Goal: Check status: Check status

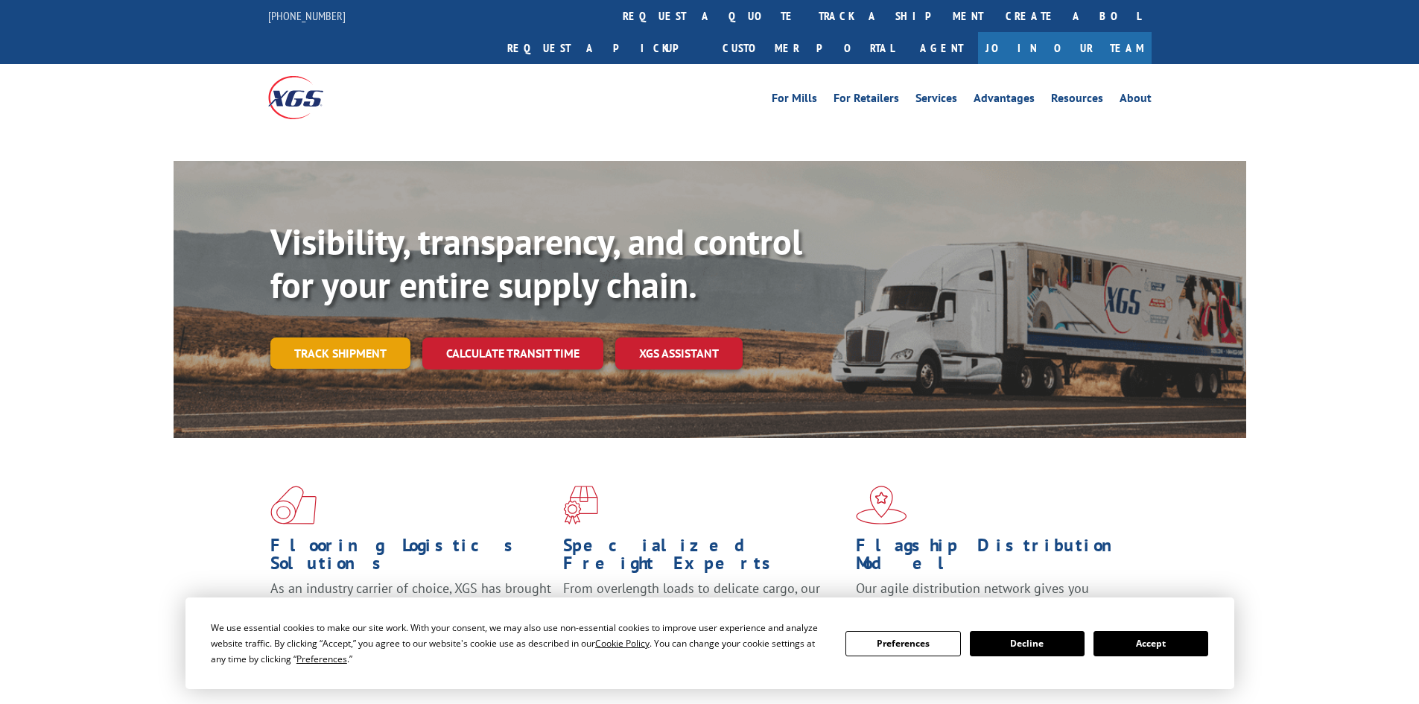
click at [327, 337] on link "Track shipment" at bounding box center [340, 352] width 140 height 31
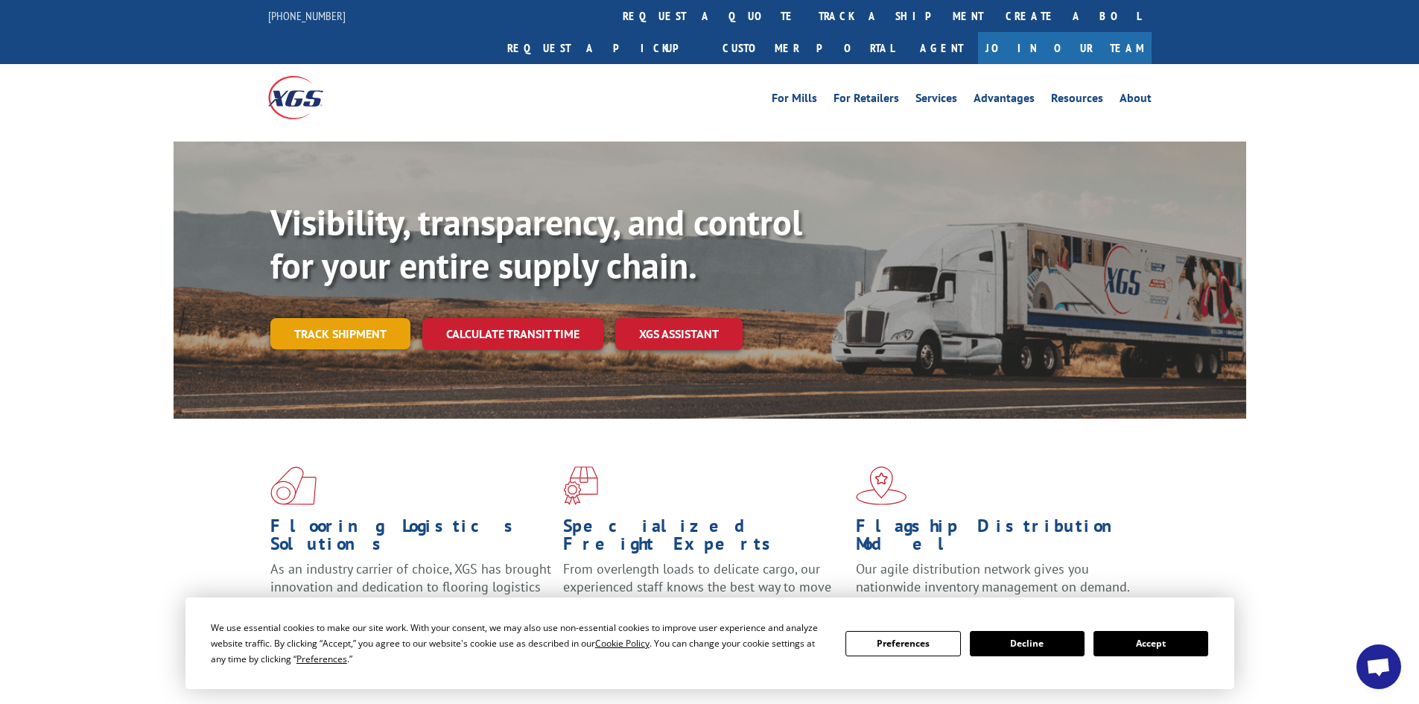
click at [321, 318] on link "Track shipment" at bounding box center [340, 333] width 140 height 31
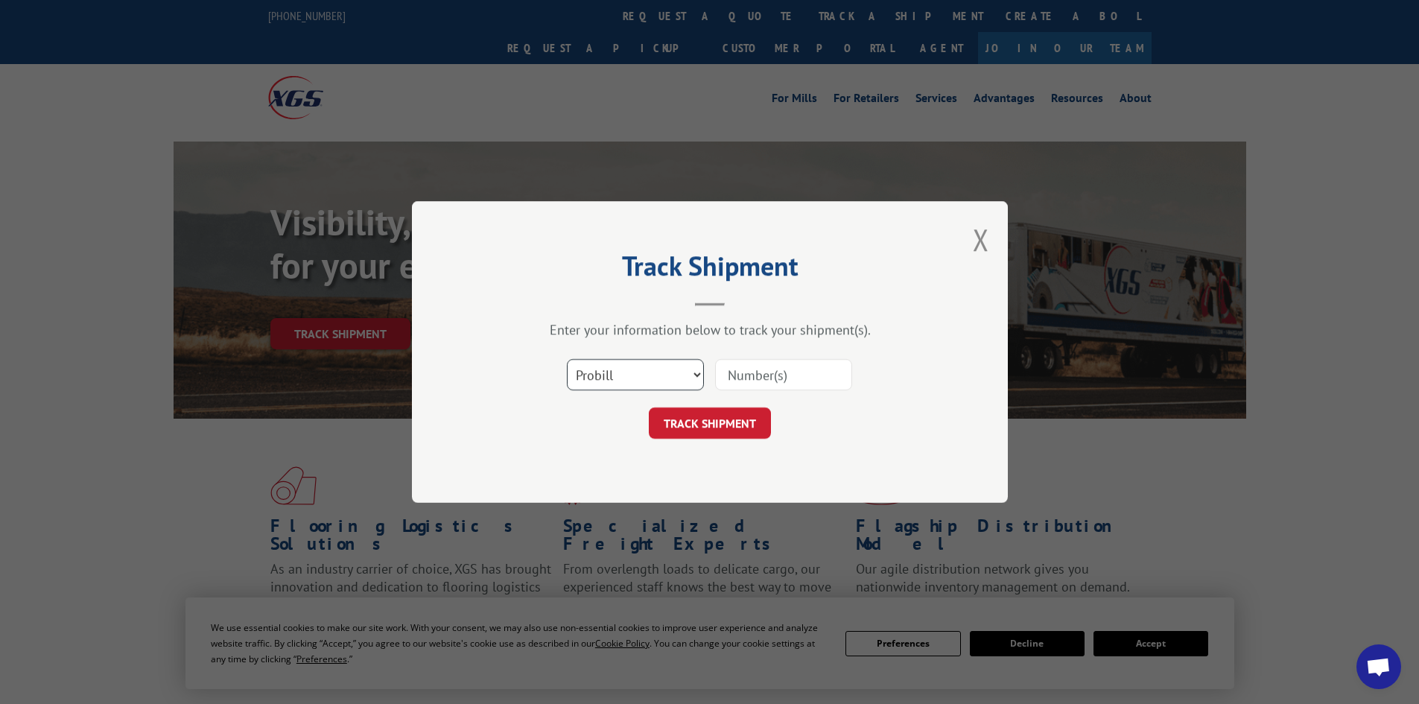
drag, startPoint x: 629, startPoint y: 379, endPoint x: 622, endPoint y: 388, distance: 11.6
click at [629, 379] on select "Select category... Probill BOL PO" at bounding box center [635, 374] width 137 height 31
select select "bol"
click at [567, 359] on select "Select category... Probill BOL PO" at bounding box center [635, 374] width 137 height 31
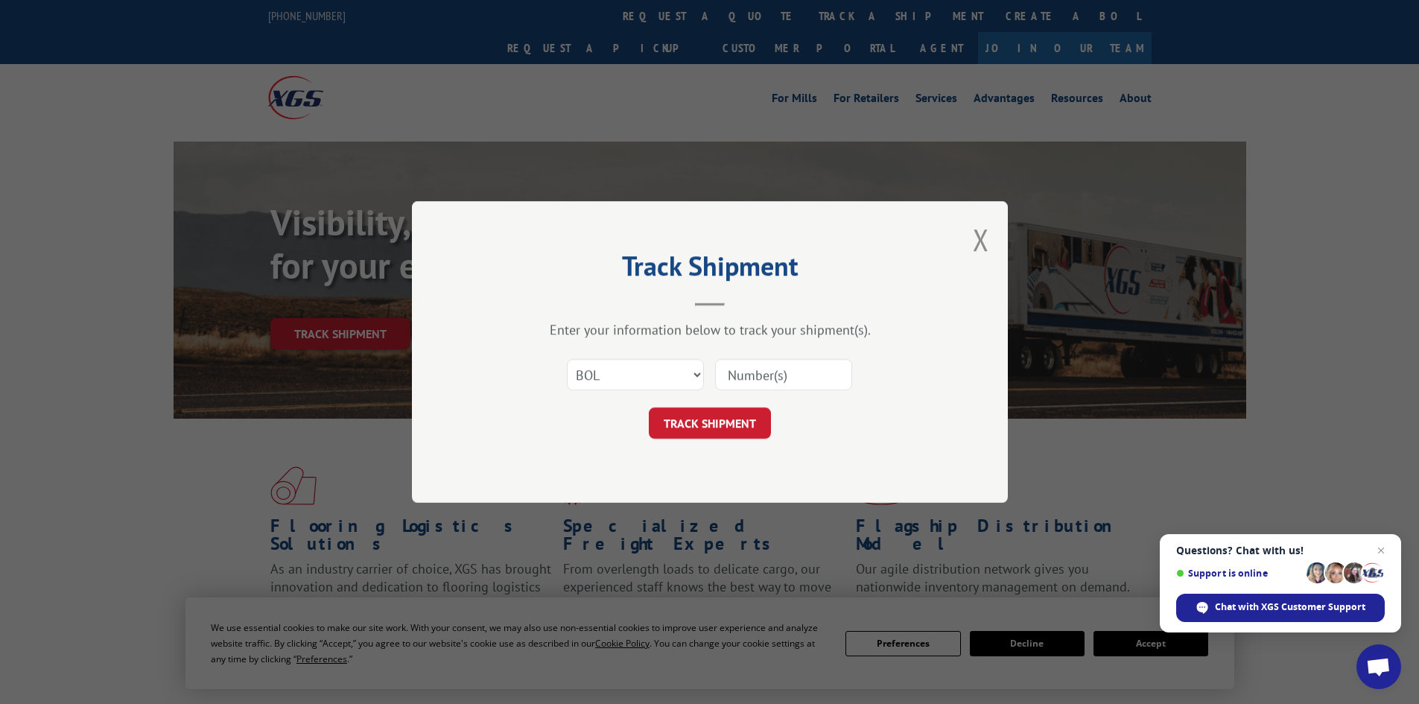
click at [734, 376] on input at bounding box center [783, 374] width 137 height 31
paste input "7046631"
type input "7046631"
click at [713, 427] on button "TRACK SHIPMENT" at bounding box center [710, 422] width 122 height 31
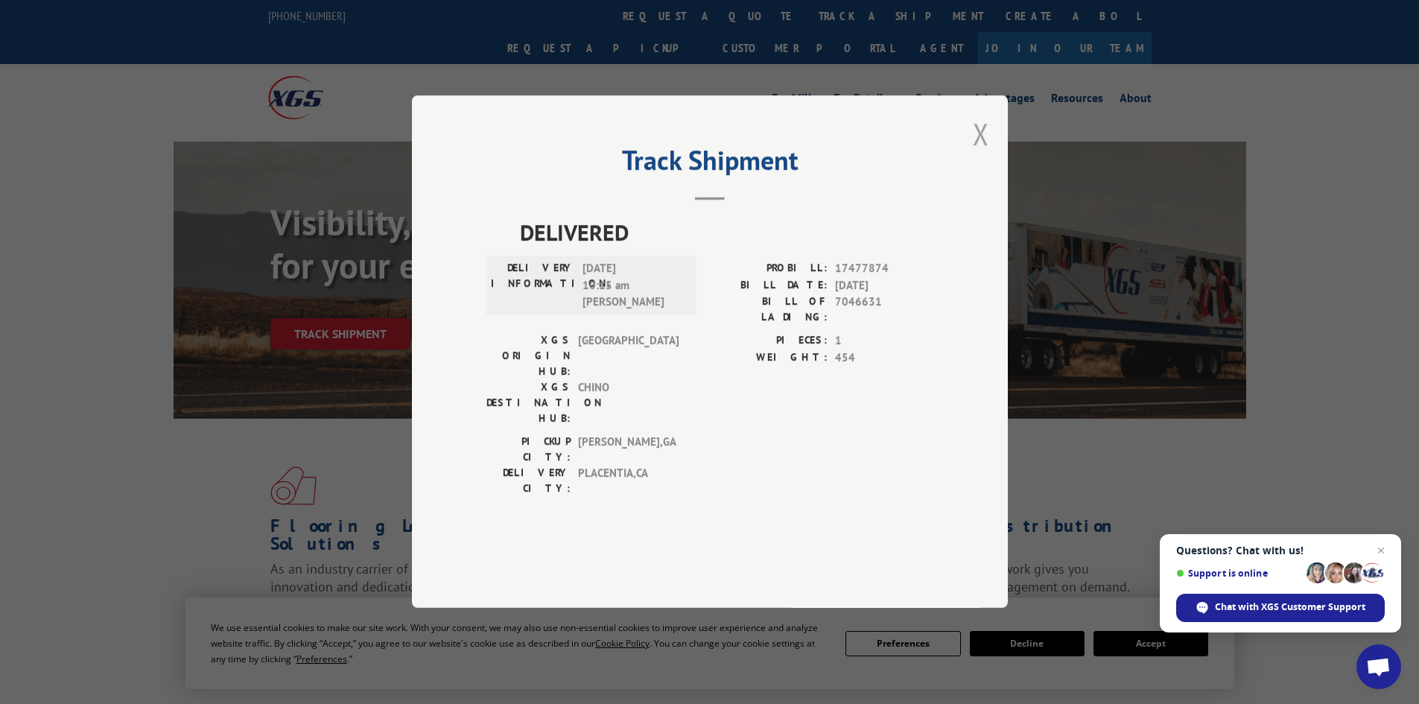
drag, startPoint x: 991, startPoint y: 170, endPoint x: 982, endPoint y: 181, distance: 14.3
click at [984, 180] on div "Track Shipment DELIVERED DELIVERY INFORMATION: [DATE] 10:15 am [PERSON_NAME]: 1…" at bounding box center [710, 351] width 596 height 512
click at [972, 169] on div "Track Shipment DELIVERED DELIVERY INFORMATION: [DATE] 10:15 am [PERSON_NAME]: 1…" at bounding box center [710, 351] width 596 height 512
click at [981, 153] on button "Close modal" at bounding box center [980, 133] width 16 height 39
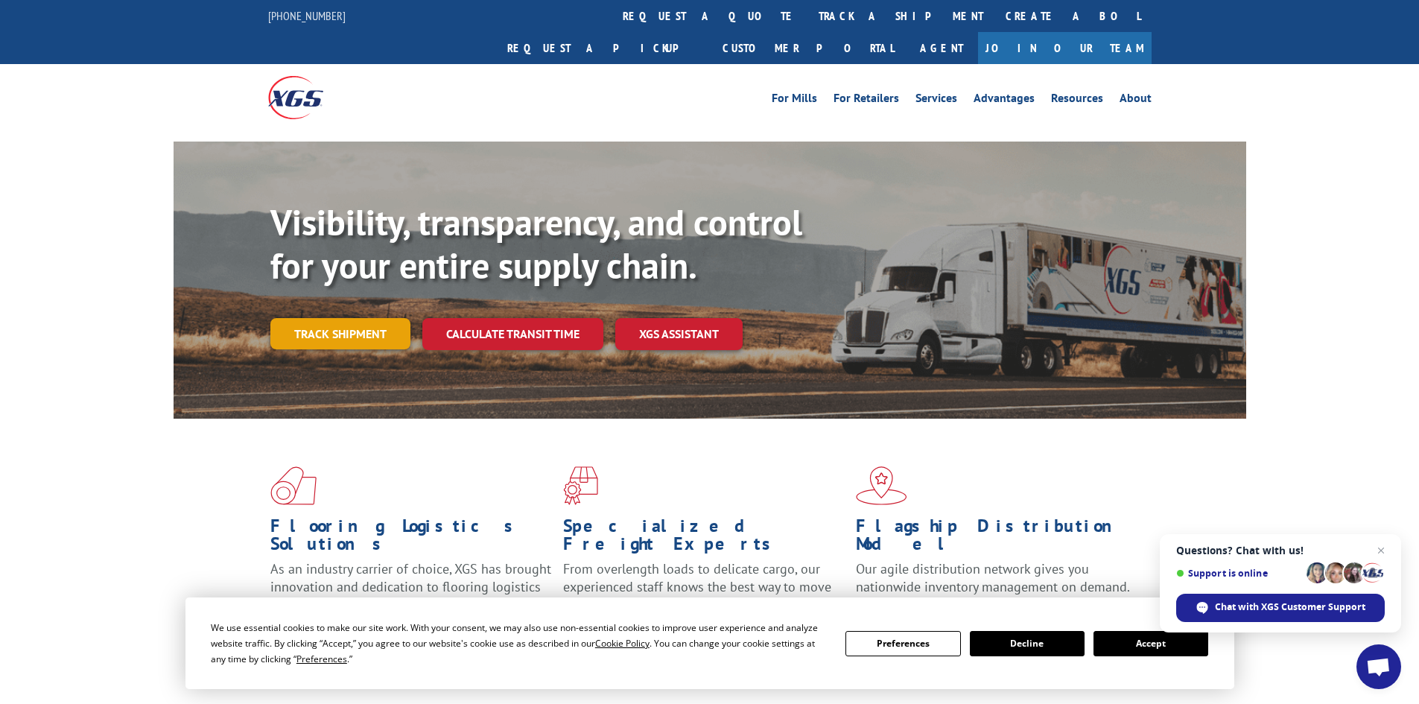
click at [365, 318] on link "Track shipment" at bounding box center [340, 333] width 140 height 31
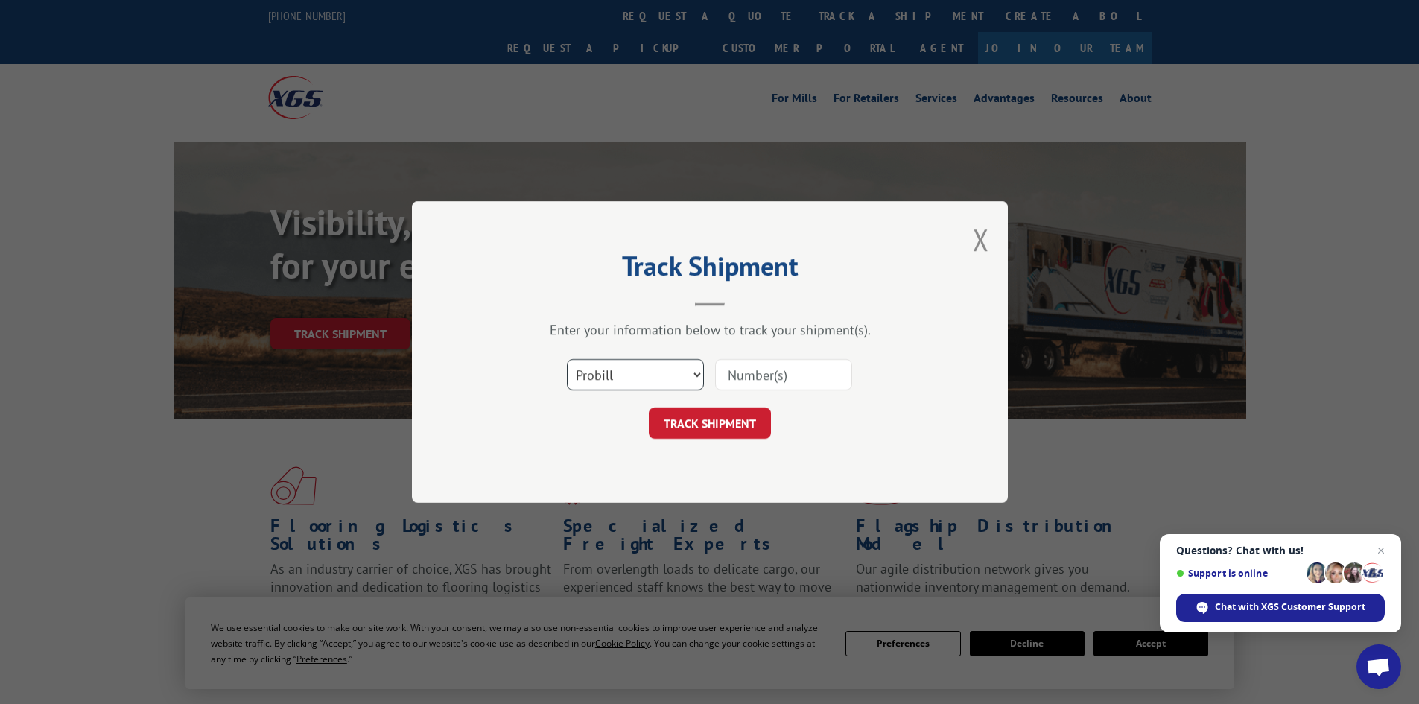
click at [625, 382] on select "Select category... Probill BOL PO" at bounding box center [635, 374] width 137 height 31
select select "bol"
click at [567, 359] on select "Select category... Probill BOL PO" at bounding box center [635, 374] width 137 height 31
click at [749, 378] on input at bounding box center [783, 374] width 137 height 31
paste input "474996"
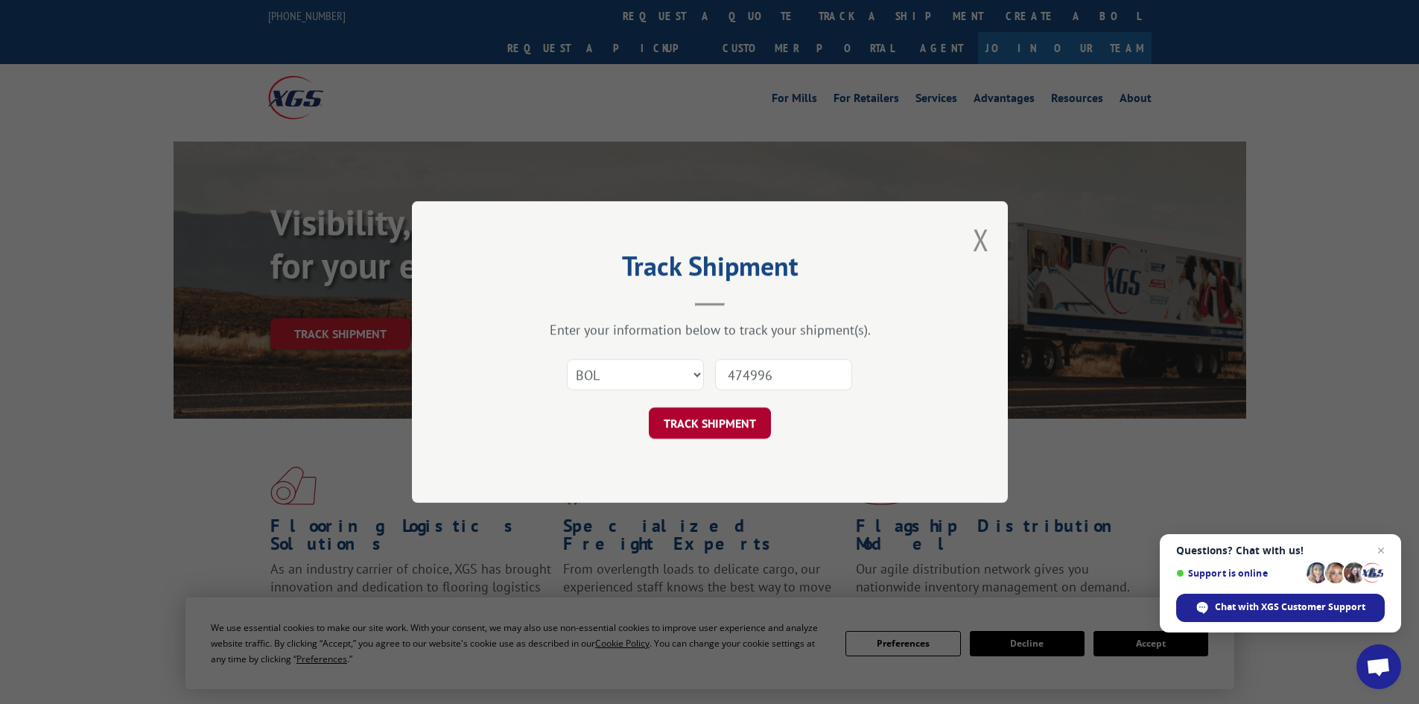
type input "474996"
click at [694, 426] on button "TRACK SHIPMENT" at bounding box center [710, 422] width 122 height 31
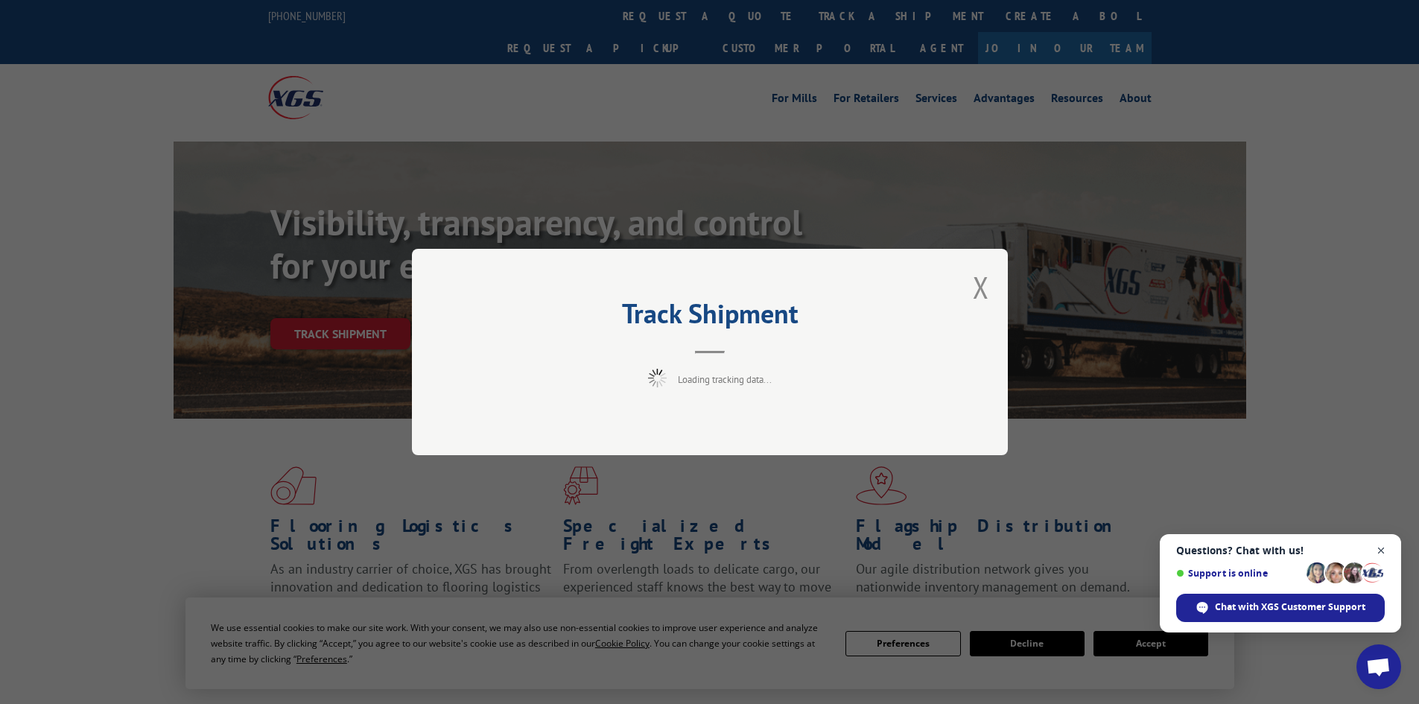
click at [1379, 547] on span "Close chat" at bounding box center [1381, 550] width 19 height 19
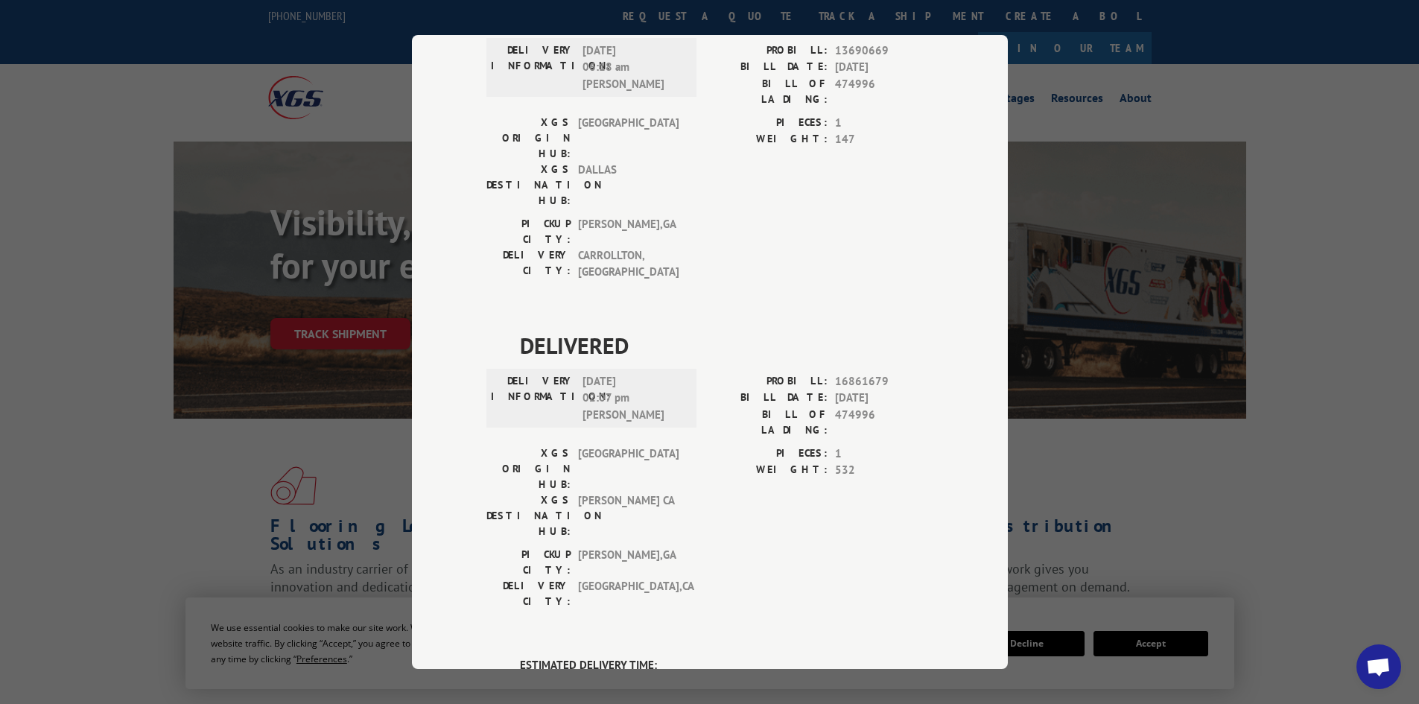
scroll to position [787, 0]
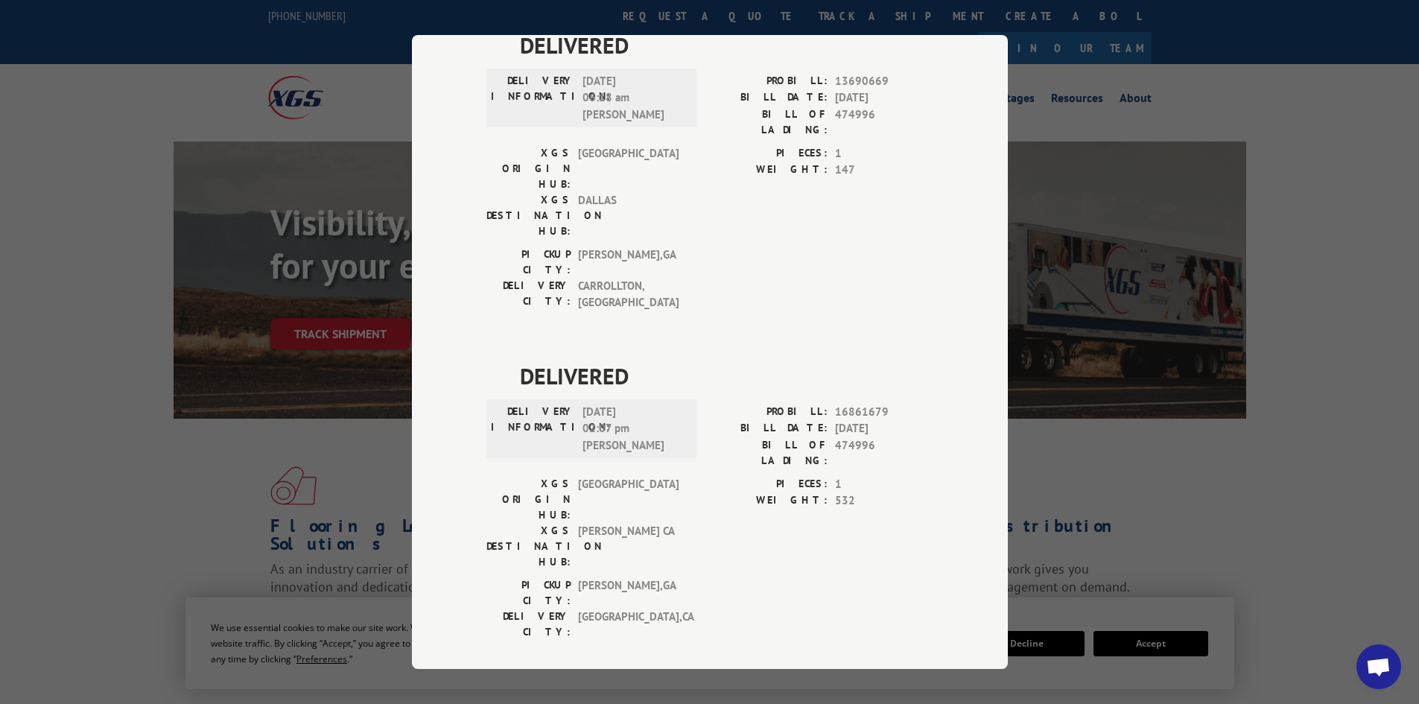
drag, startPoint x: 669, startPoint y: 367, endPoint x: 506, endPoint y: 348, distance: 163.5
copy div "ESTIMATED DELIVERY TIME: [DATE]"
